Goal: Task Accomplishment & Management: Manage account settings

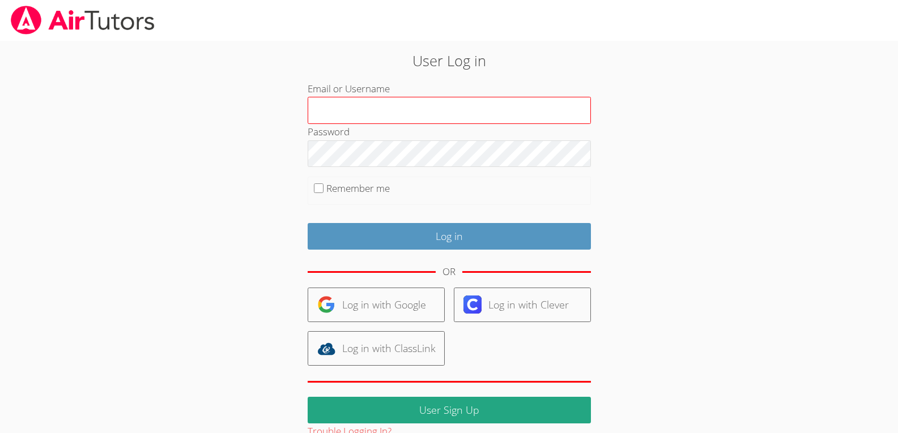
click at [467, 113] on input "Email or Username" at bounding box center [449, 110] width 283 height 27
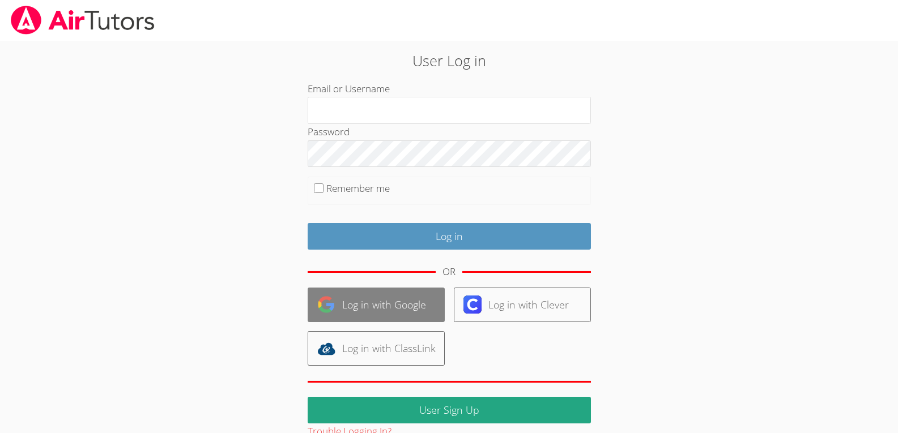
click at [402, 309] on link "Log in with Google" at bounding box center [376, 305] width 137 height 35
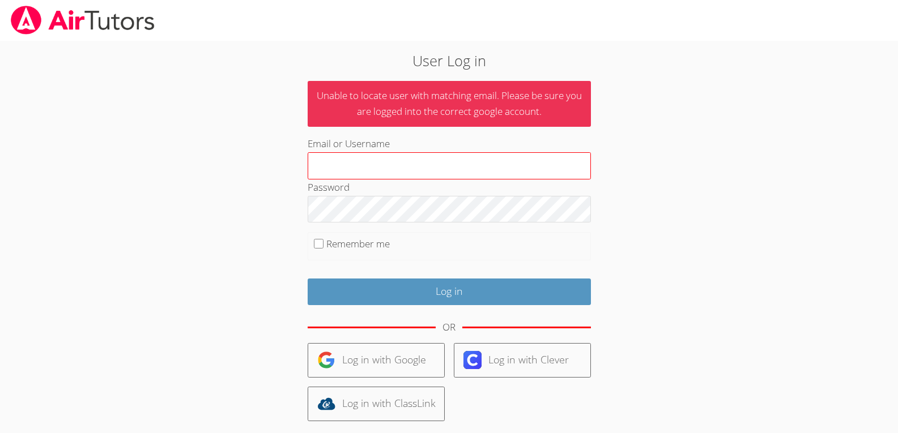
click at [404, 166] on input "Email or Username" at bounding box center [449, 165] width 283 height 27
type input "joront"
